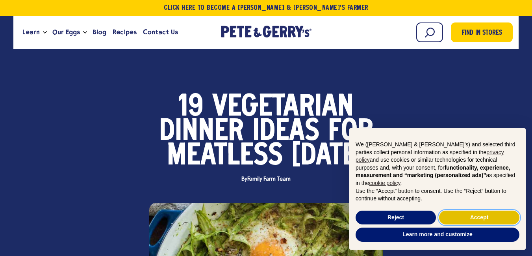
click at [474, 216] on button "Accept" at bounding box center [479, 217] width 80 height 14
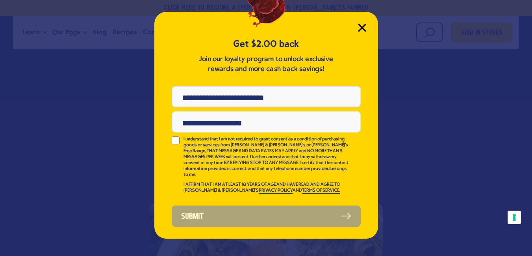
click at [365, 26] on icon "Close Modal" at bounding box center [362, 27] width 7 height 7
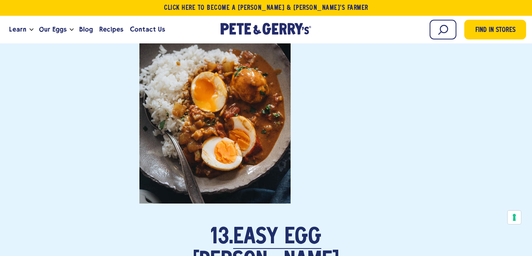
scroll to position [4696, 0]
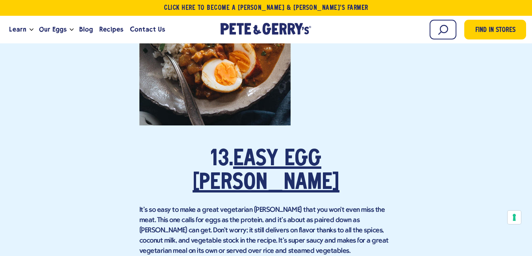
click at [273, 181] on link "Easy Egg [PERSON_NAME]" at bounding box center [266, 172] width 147 height 46
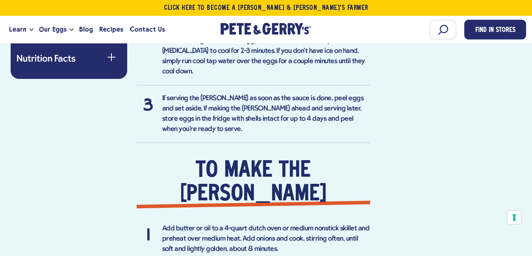
scroll to position [704, 0]
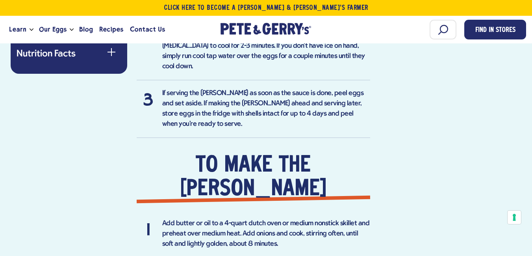
drag, startPoint x: 537, startPoint y: 21, endPoint x: 524, endPoint y: 80, distance: 60.4
click at [525, 81] on div "Find in a store near you Ingredients 6 large Pete & Gerry's eggs 1 tablespoon b…" at bounding box center [266, 153] width 520 height 1028
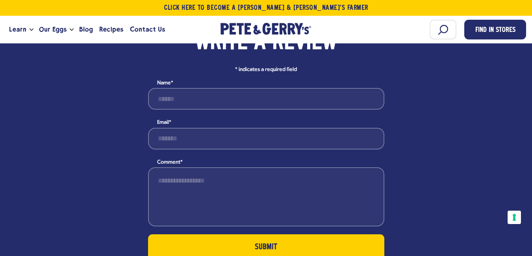
scroll to position [1484, 0]
